Goal: Information Seeking & Learning: Learn about a topic

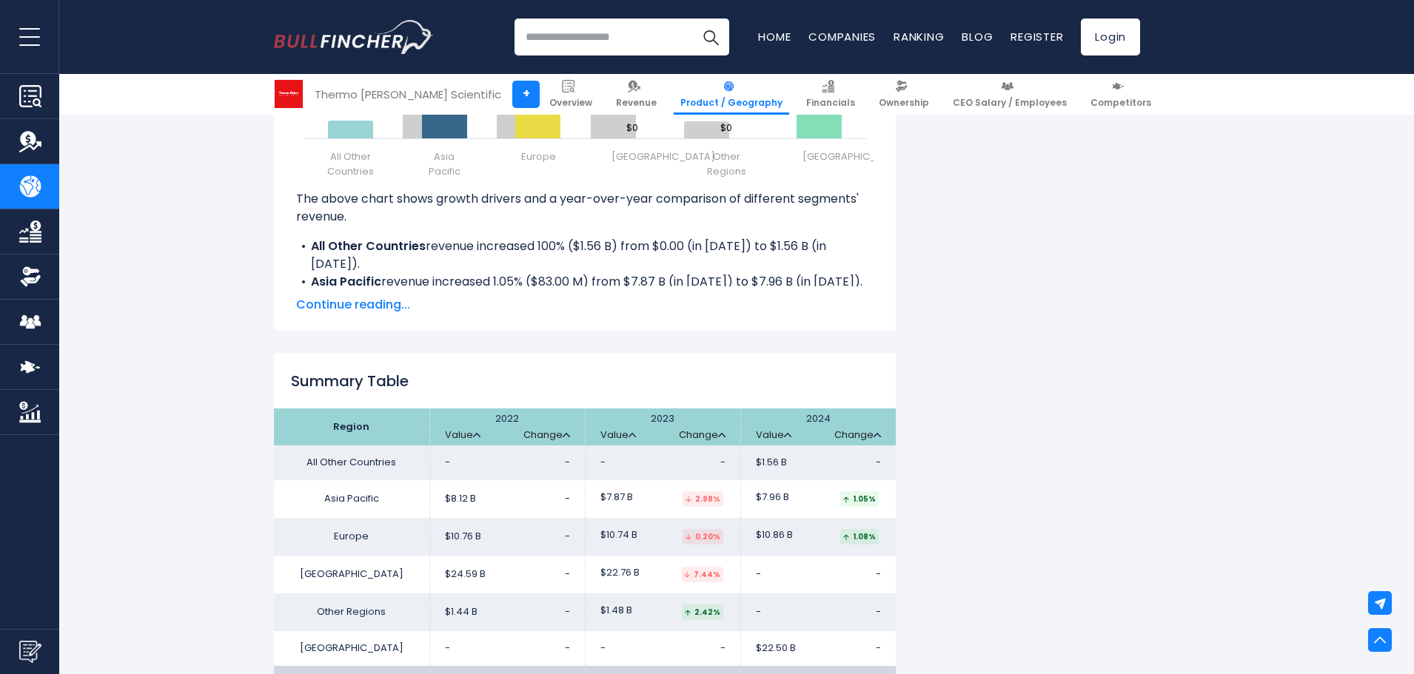
scroll to position [2221, 0]
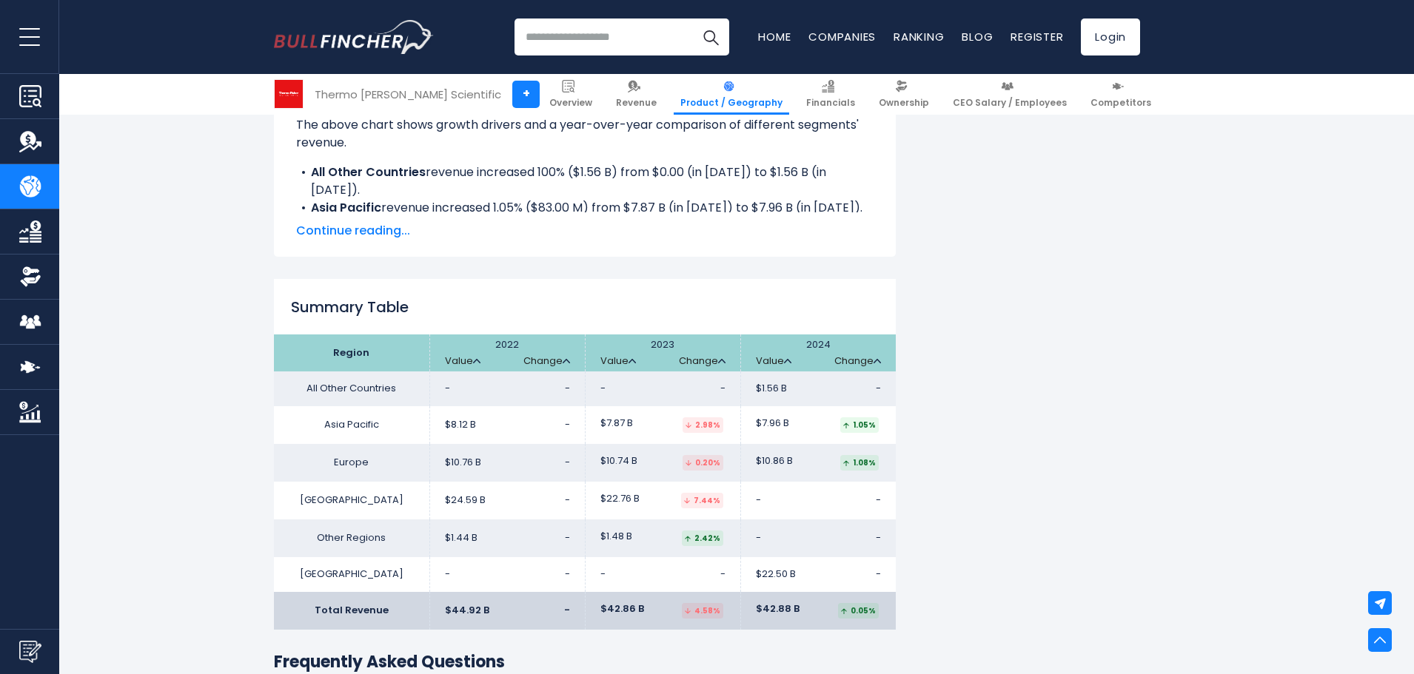
click at [365, 222] on span "Continue reading..." at bounding box center [584, 231] width 577 height 18
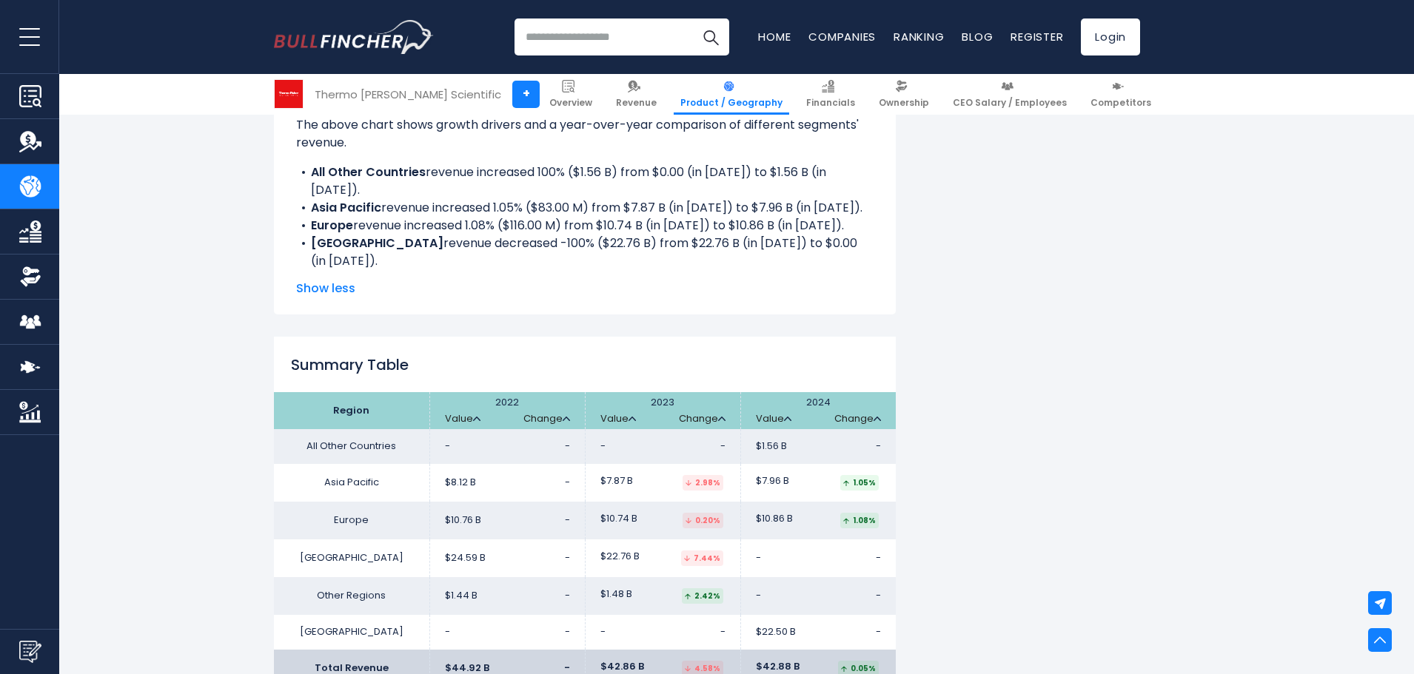
scroll to position [2443, 0]
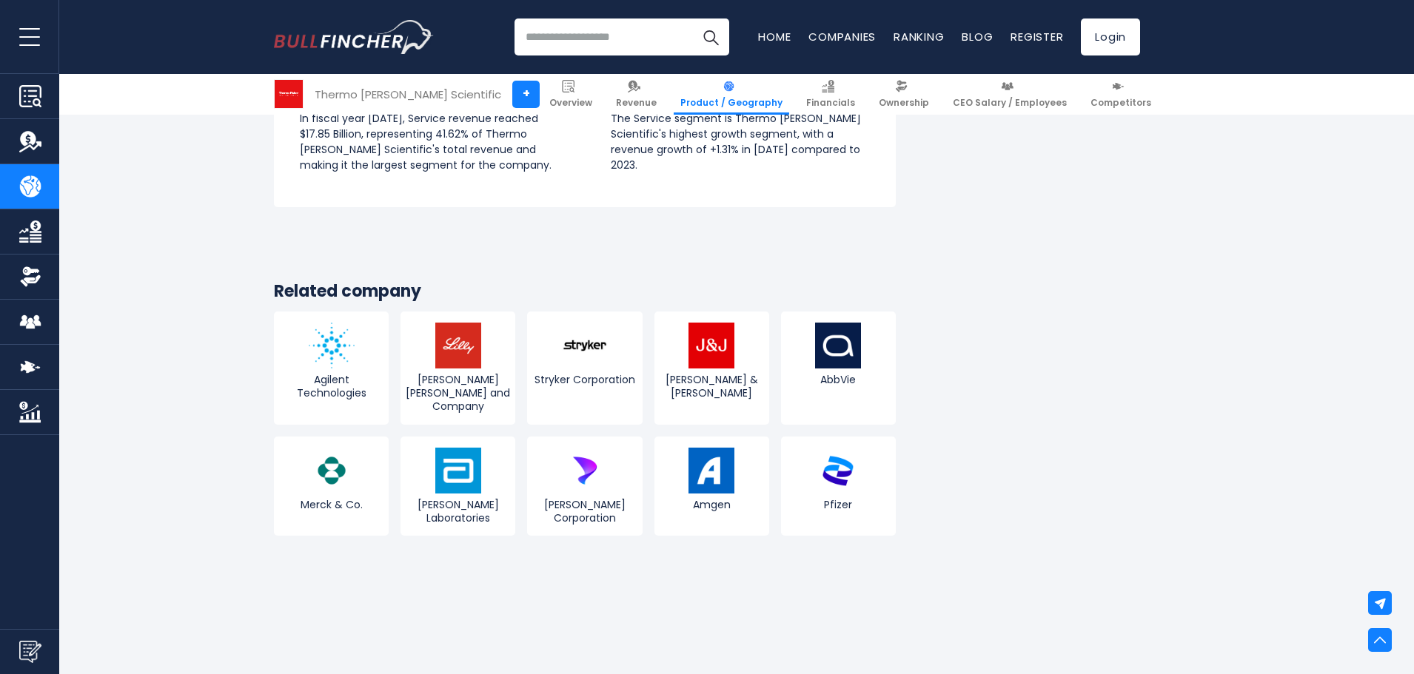
scroll to position [3035, 0]
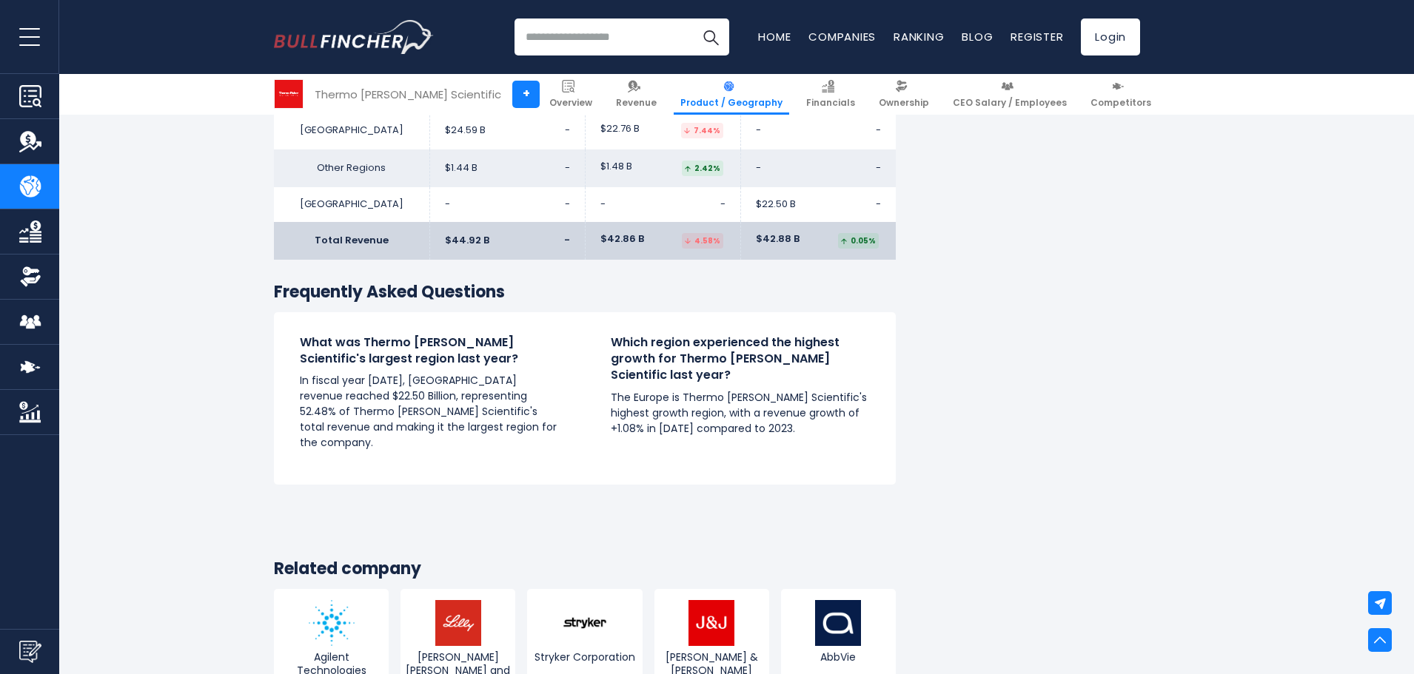
scroll to position [2369, 0]
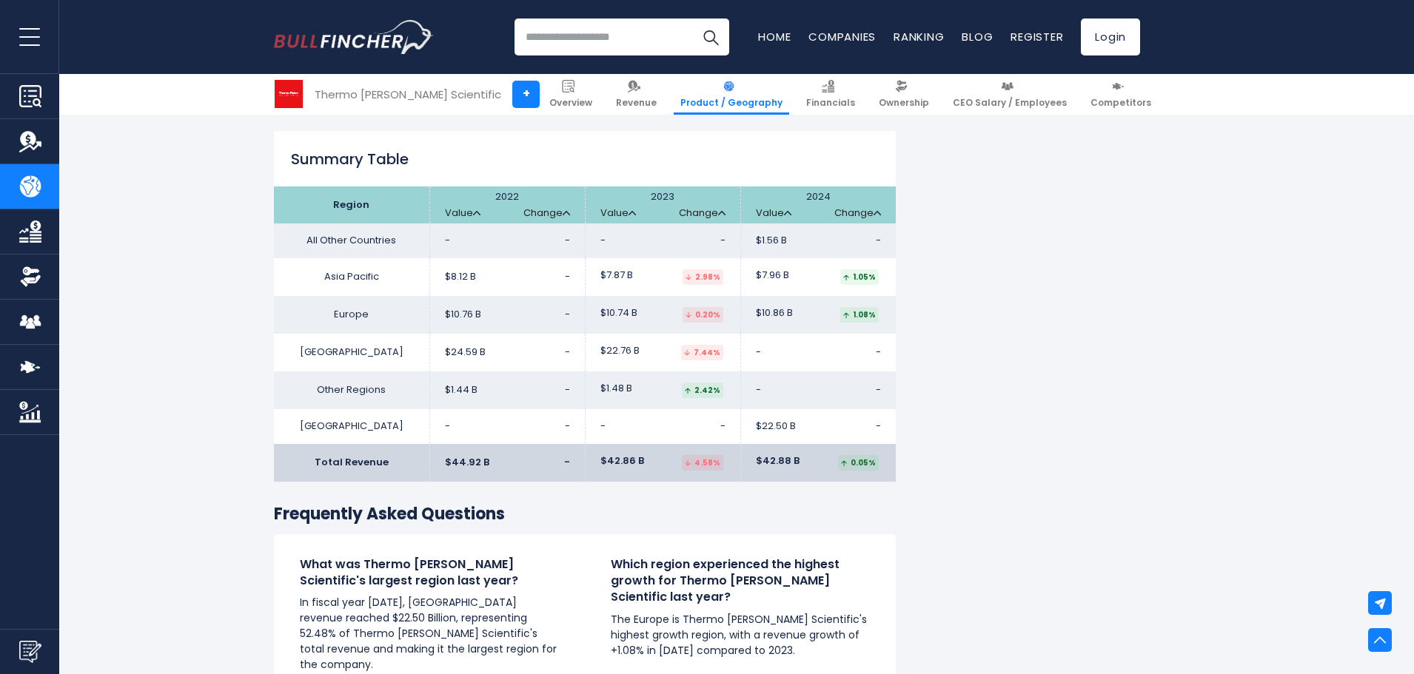
click at [606, 411] on td "- -" at bounding box center [662, 426] width 155 height 35
click at [601, 420] on span "-" at bounding box center [602, 426] width 5 height 13
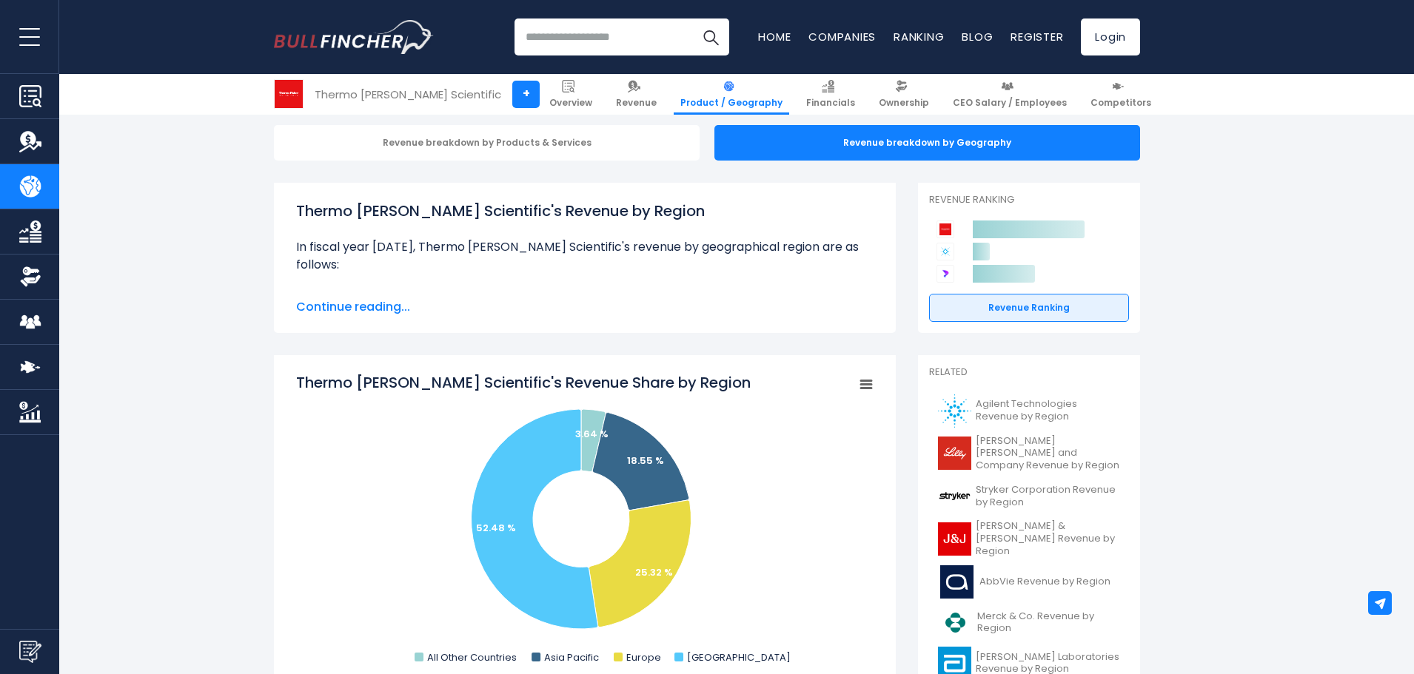
scroll to position [0, 0]
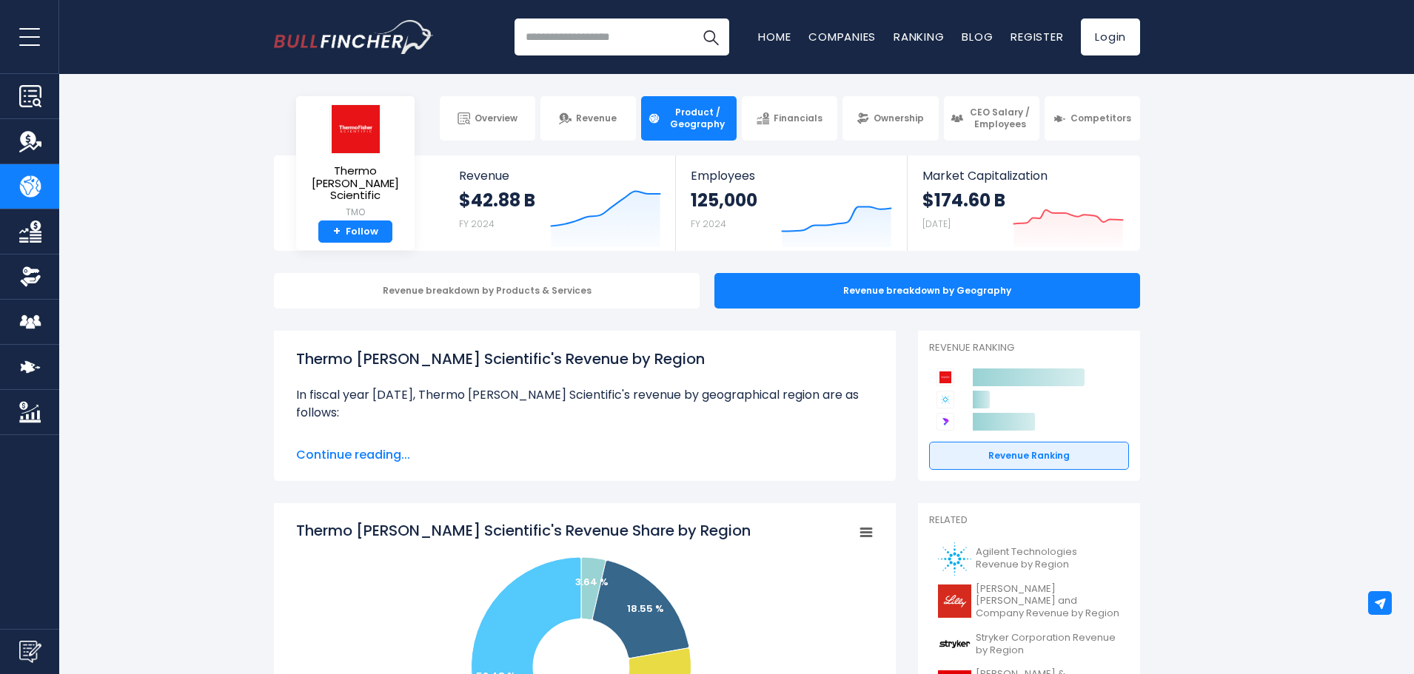
click at [381, 457] on span "Continue reading..." at bounding box center [584, 455] width 577 height 18
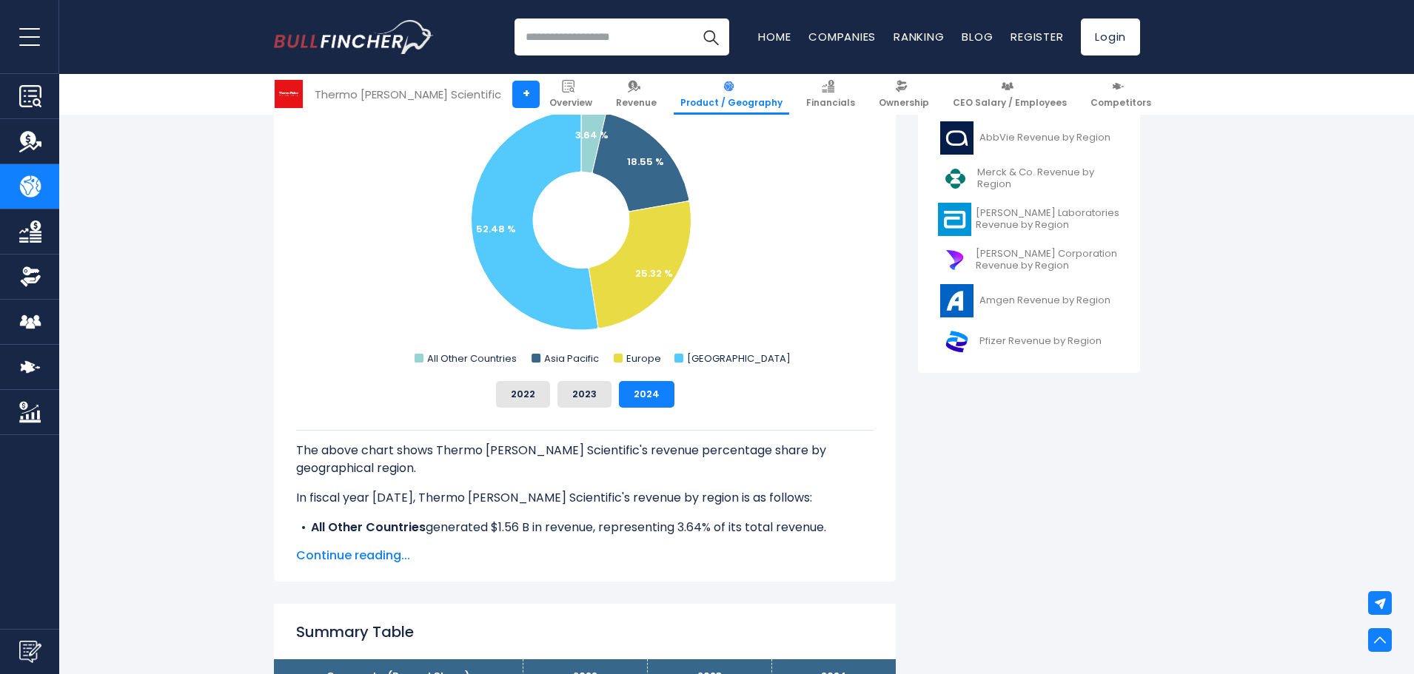
scroll to position [814, 0]
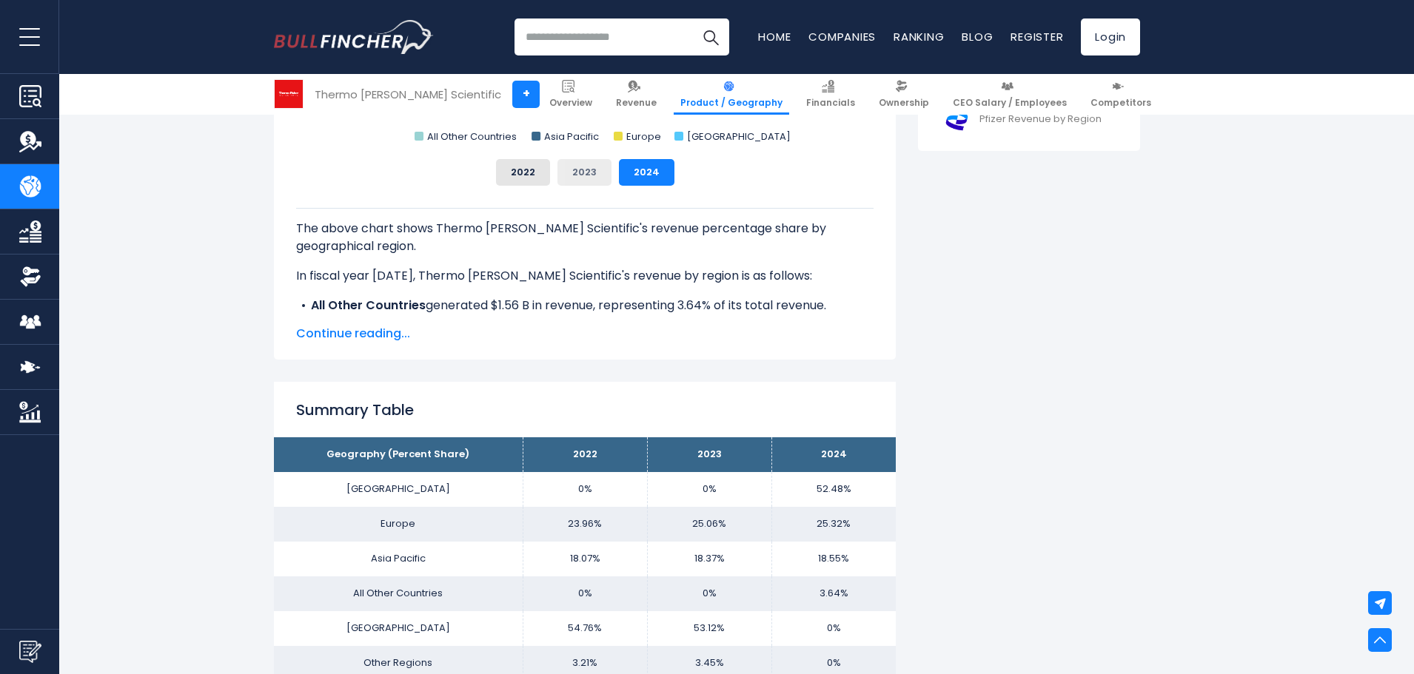
click at [575, 178] on button "2023" at bounding box center [584, 172] width 54 height 27
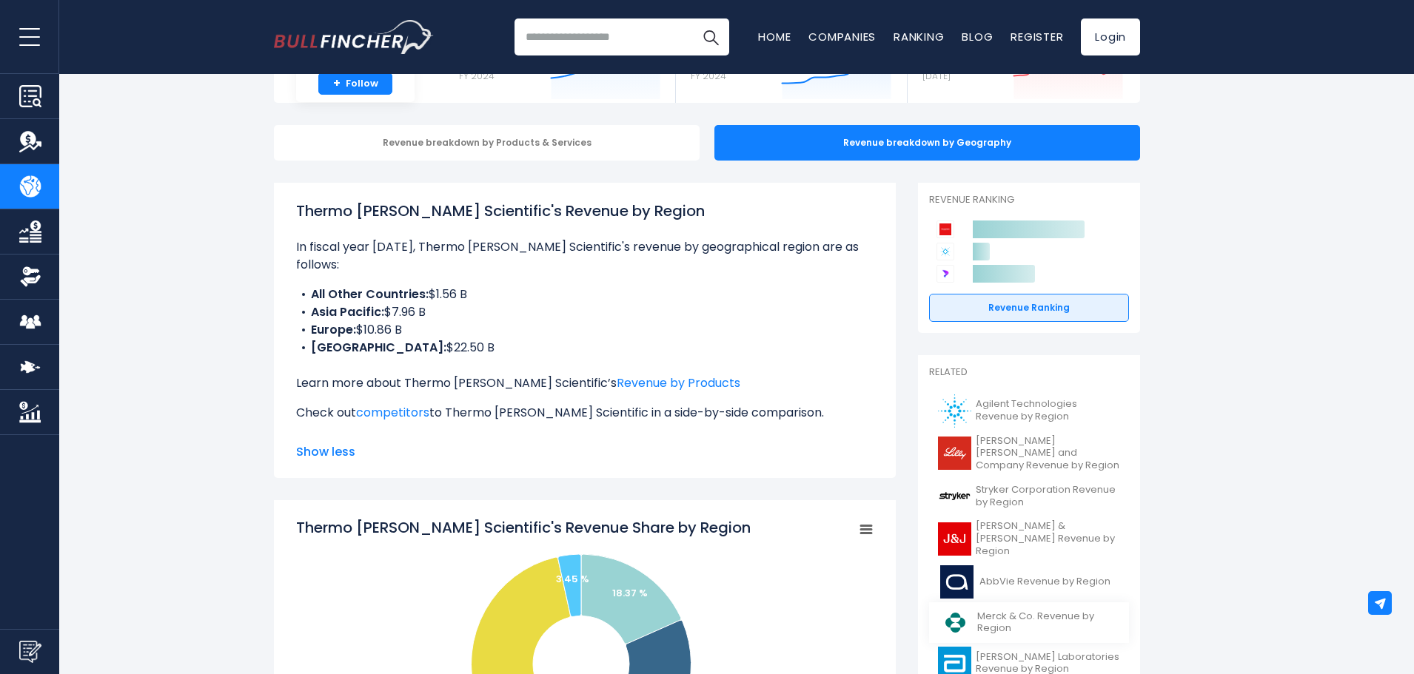
scroll to position [0, 0]
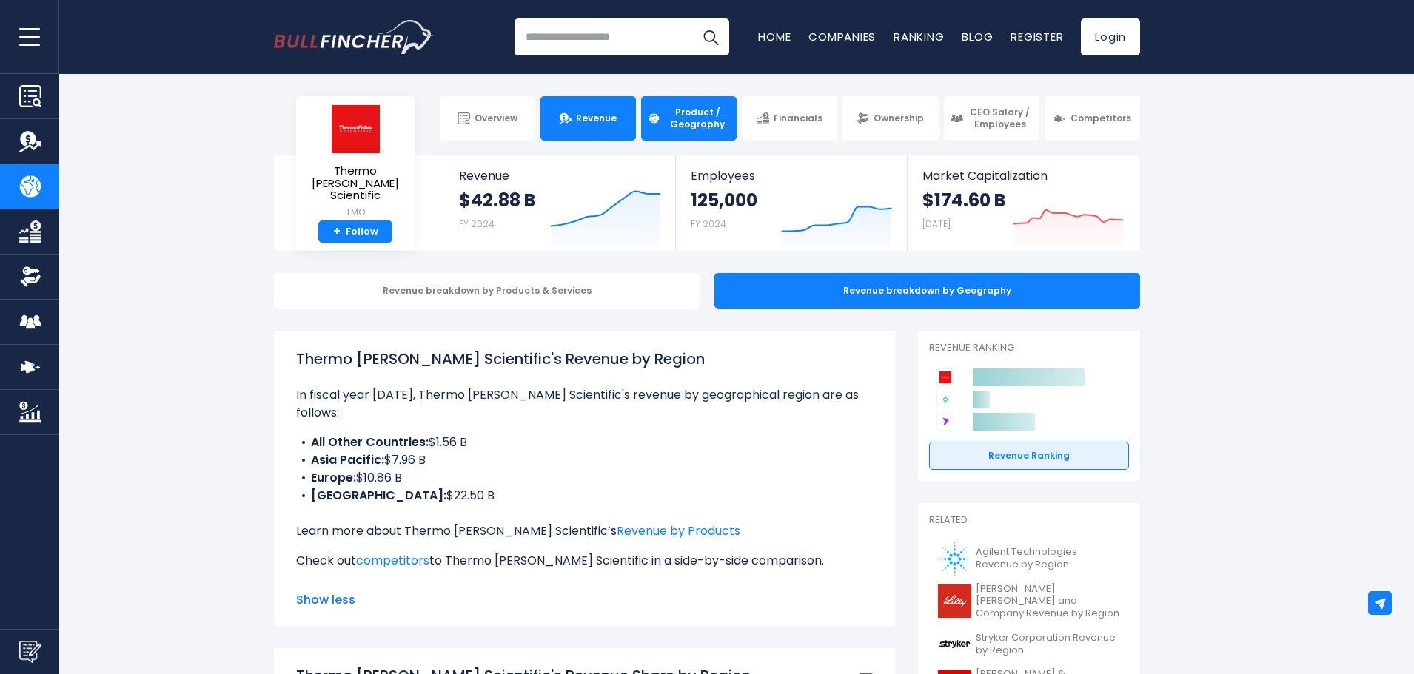
click at [597, 115] on span "Revenue" at bounding box center [596, 119] width 41 height 12
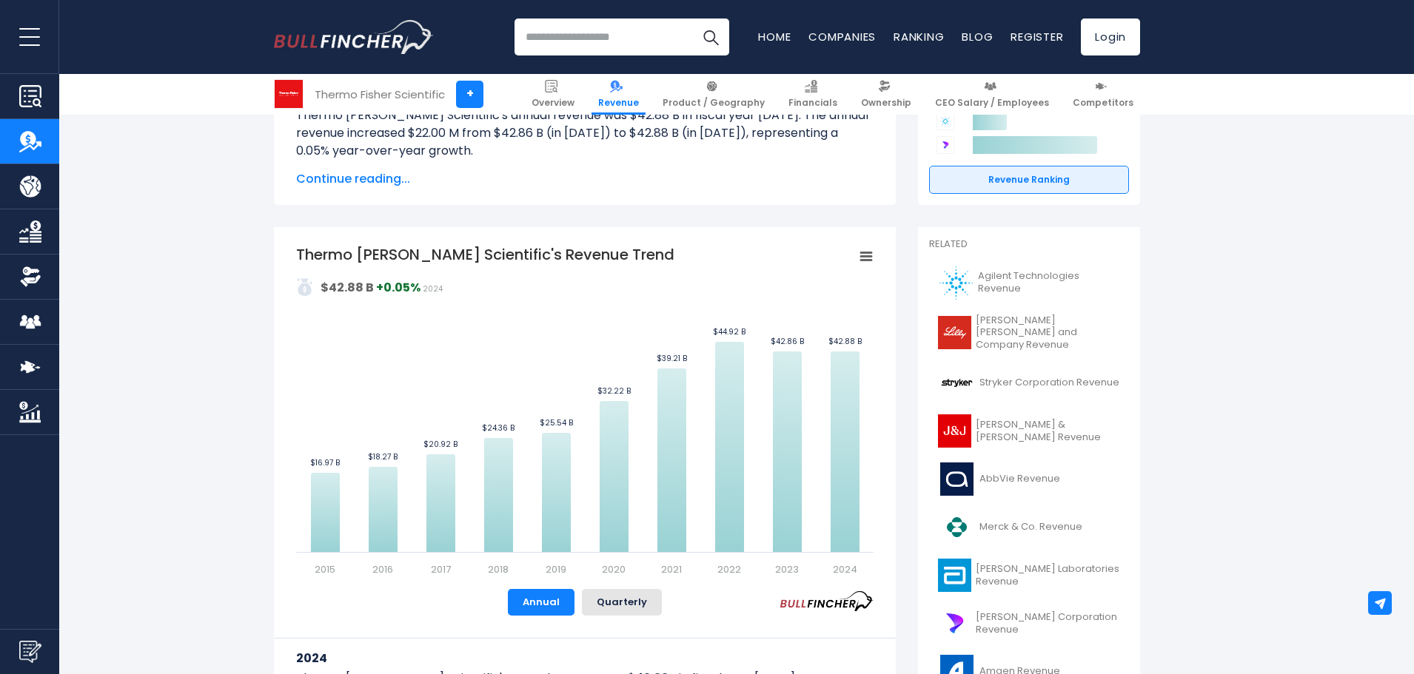
scroll to position [370, 0]
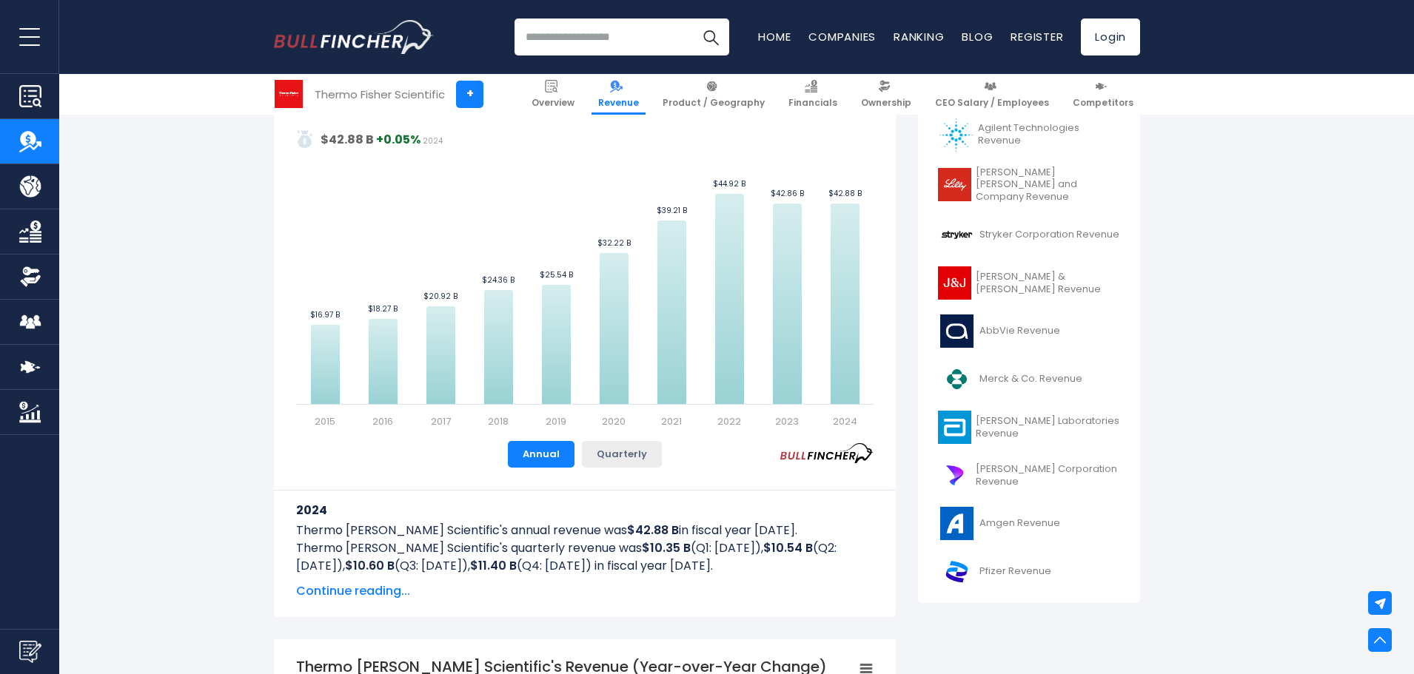
click at [628, 460] on button "Quarterly" at bounding box center [622, 454] width 80 height 27
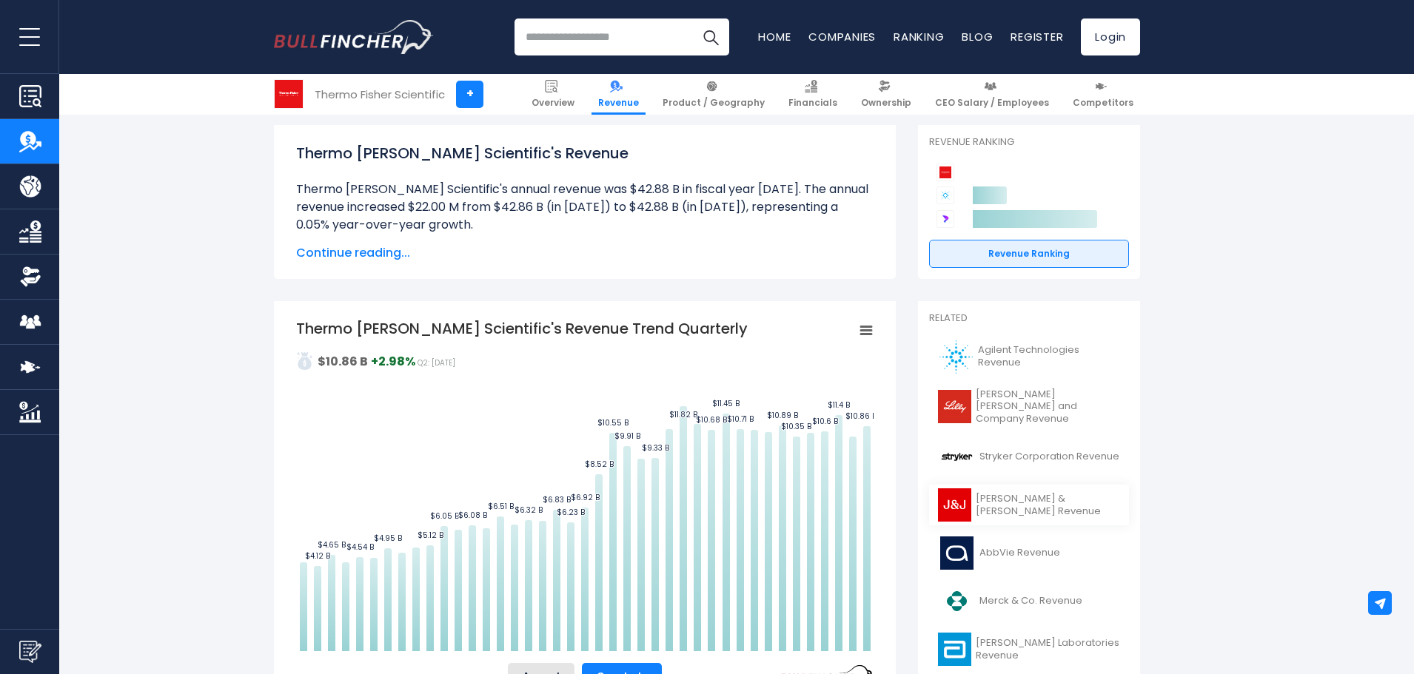
scroll to position [0, 0]
